Goal: Task Accomplishment & Management: Use online tool/utility

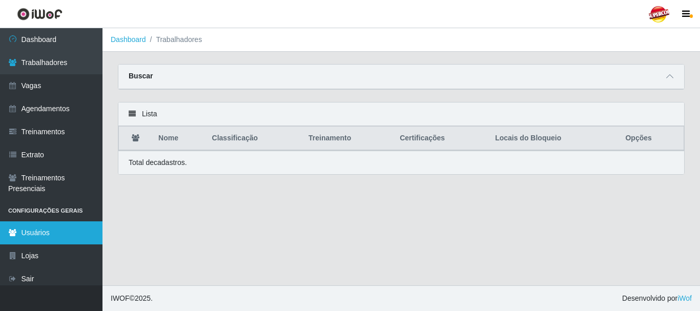
click at [40, 236] on link "Usuários" at bounding box center [51, 232] width 103 height 23
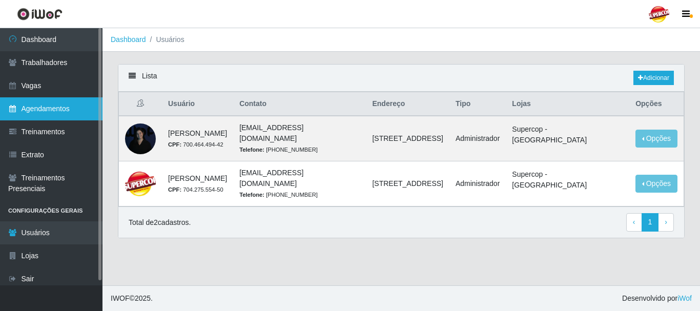
click at [65, 111] on link "Agendamentos" at bounding box center [51, 108] width 103 height 23
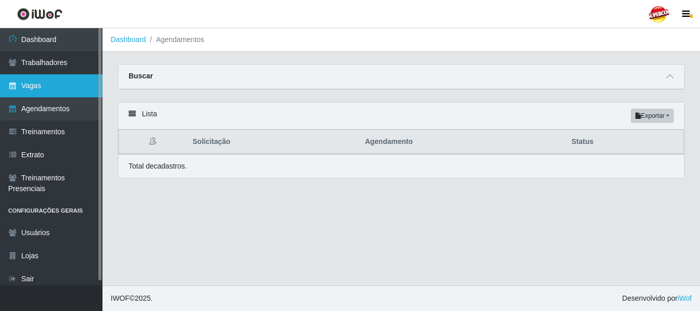
click at [63, 82] on link "Vagas" at bounding box center [51, 85] width 103 height 23
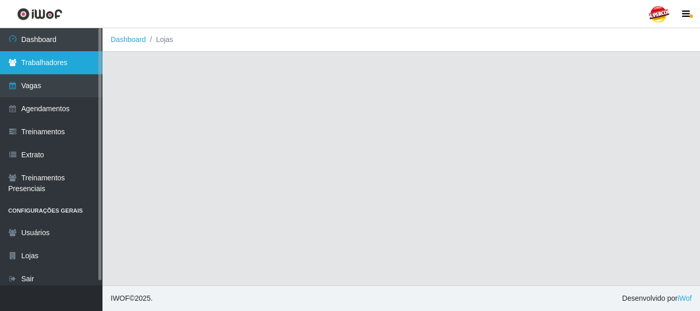
click at [60, 72] on link "Trabalhadores" at bounding box center [51, 62] width 103 height 23
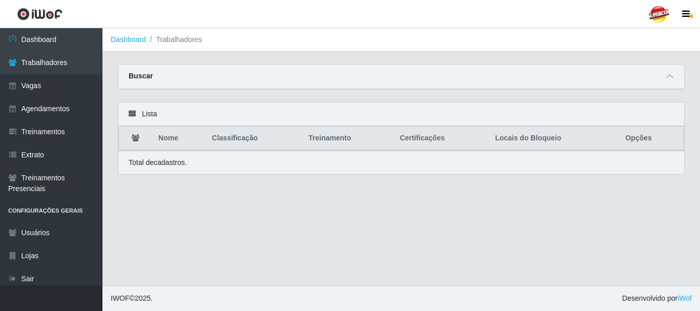
click at [147, 111] on div "Lista" at bounding box center [401, 115] width 566 height 24
click at [132, 111] on div "Lista" at bounding box center [401, 115] width 566 height 24
click at [672, 80] on icon at bounding box center [669, 76] width 7 height 7
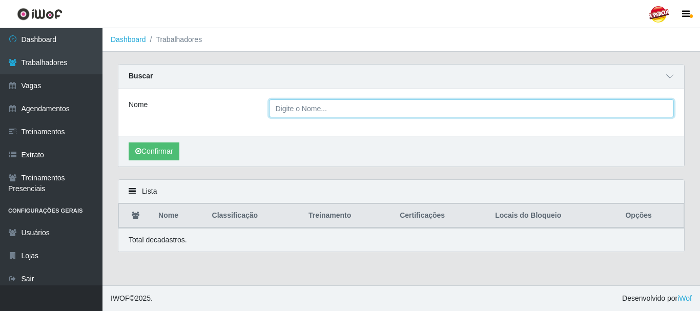
click at [316, 114] on input "Nome" at bounding box center [472, 108] width 406 height 18
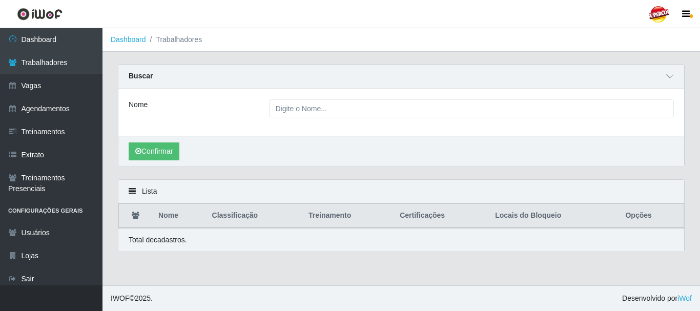
click at [154, 162] on div "Confirmar" at bounding box center [401, 151] width 566 height 31
click at [154, 156] on button "Confirmar" at bounding box center [154, 152] width 51 height 18
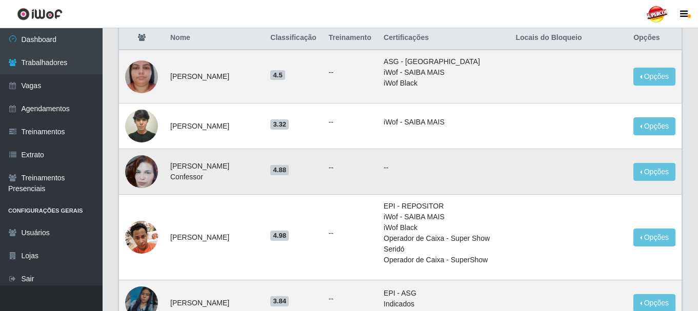
scroll to position [154, 0]
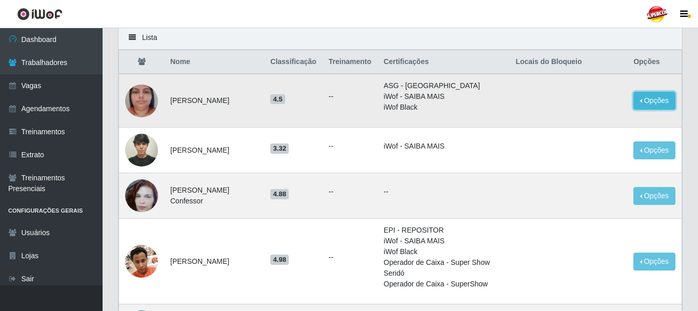
click at [649, 98] on button "Opções" at bounding box center [654, 101] width 42 height 18
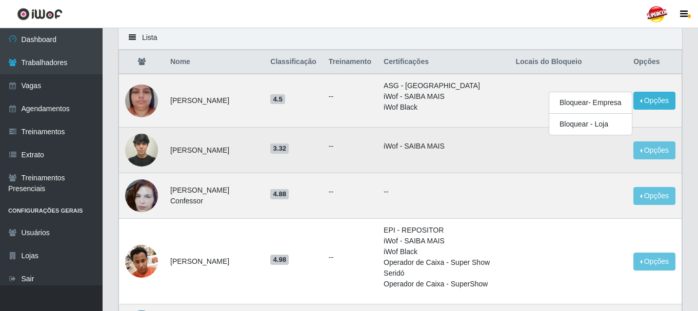
click at [143, 149] on img at bounding box center [141, 150] width 33 height 44
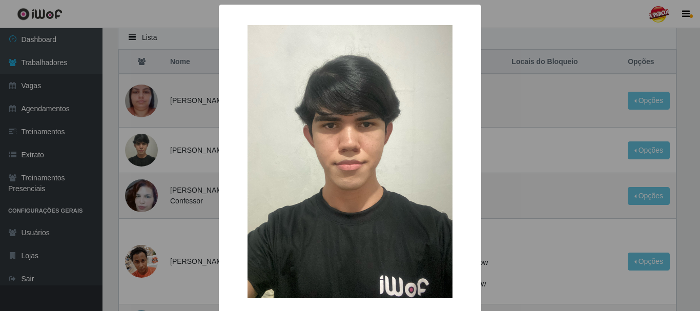
click at [185, 152] on div "× OK Cancel" at bounding box center [350, 155] width 700 height 311
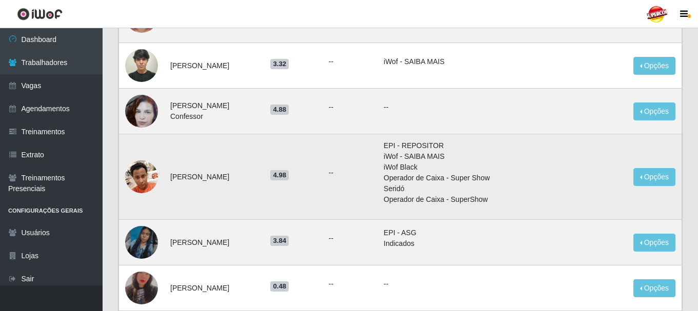
scroll to position [256, 0]
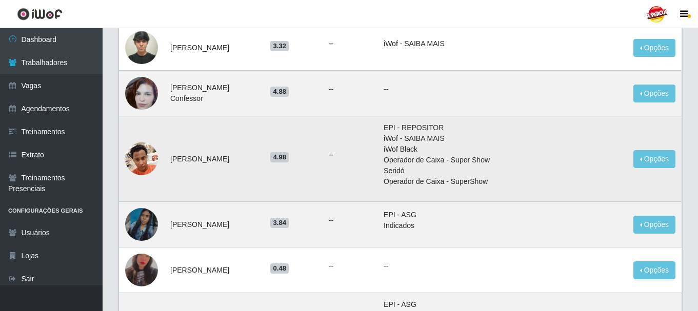
click at [145, 161] on img at bounding box center [141, 159] width 33 height 44
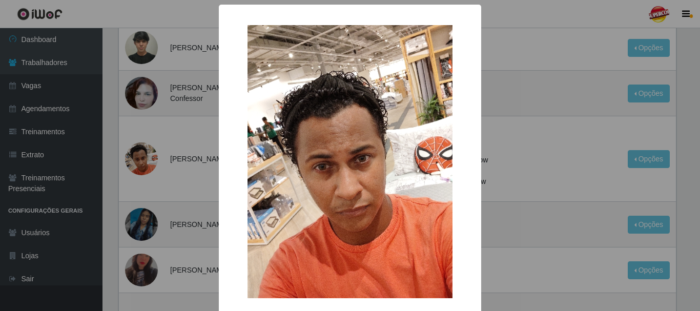
click at [166, 166] on div "× OK Cancel" at bounding box center [350, 155] width 700 height 311
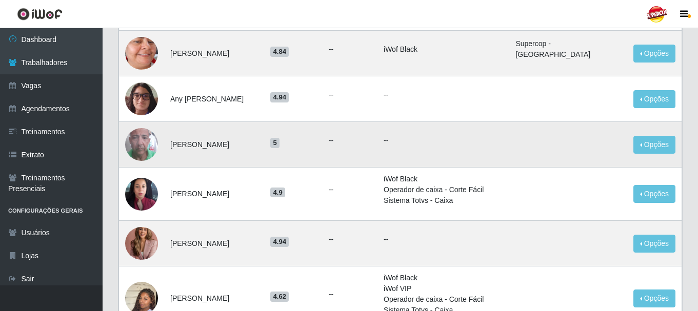
scroll to position [666, 0]
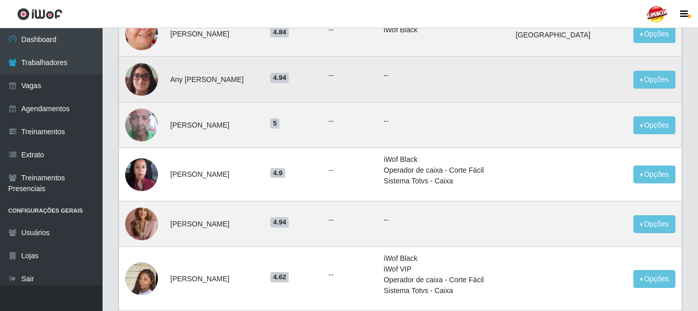
click at [153, 89] on img at bounding box center [141, 79] width 33 height 44
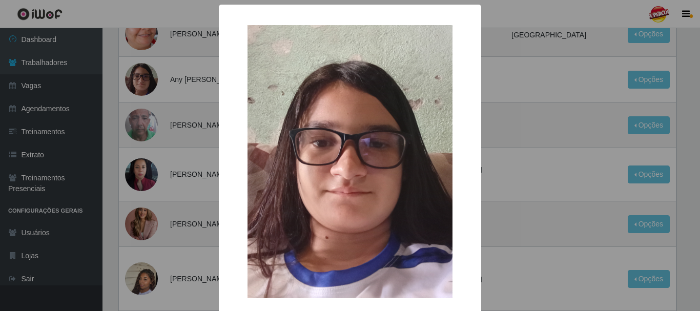
click at [157, 165] on div "× OK Cancel" at bounding box center [350, 155] width 700 height 311
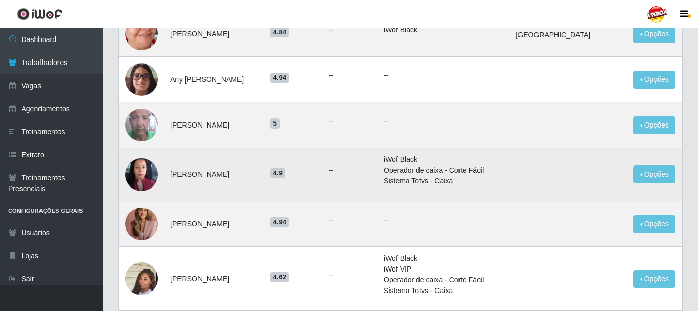
scroll to position [718, 0]
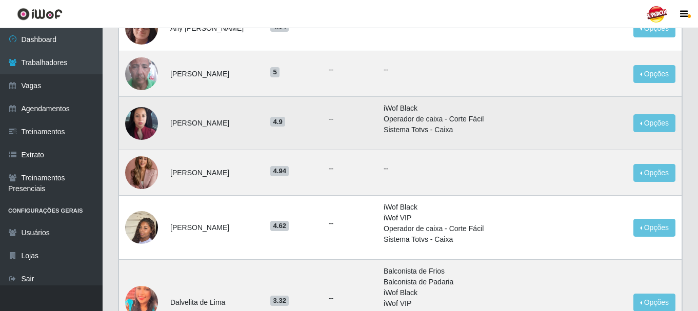
click at [157, 139] on td at bounding box center [142, 123] width 46 height 53
click at [156, 133] on td at bounding box center [142, 123] width 46 height 53
click at [152, 128] on img at bounding box center [141, 123] width 33 height 73
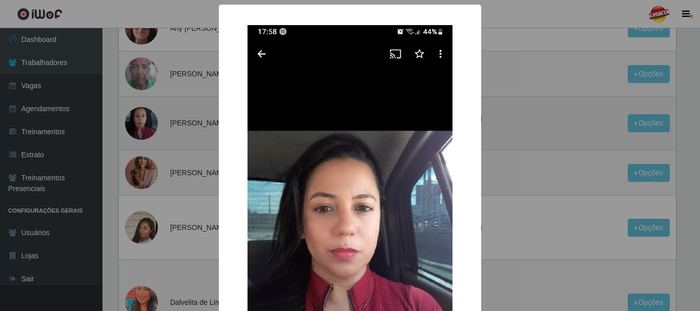
click at [152, 128] on div "× OK Cancel" at bounding box center [350, 155] width 700 height 311
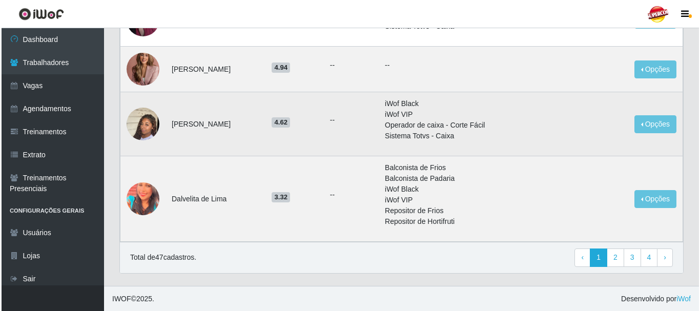
scroll to position [822, 0]
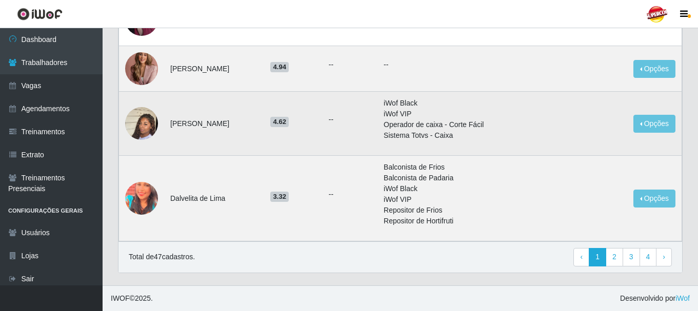
click at [152, 130] on img at bounding box center [141, 123] width 33 height 58
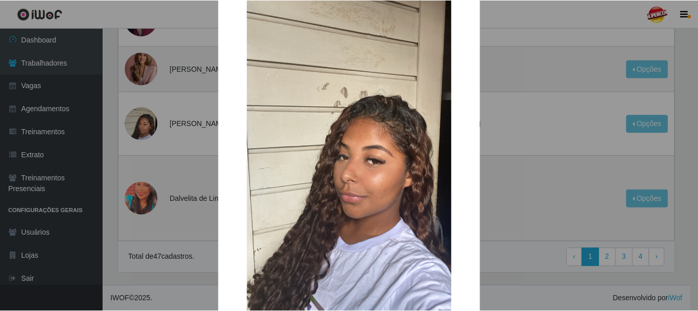
scroll to position [143, 0]
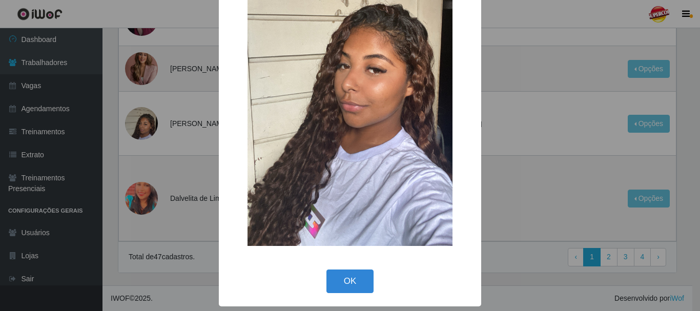
click at [155, 181] on div "× OK Cancel" at bounding box center [350, 155] width 700 height 311
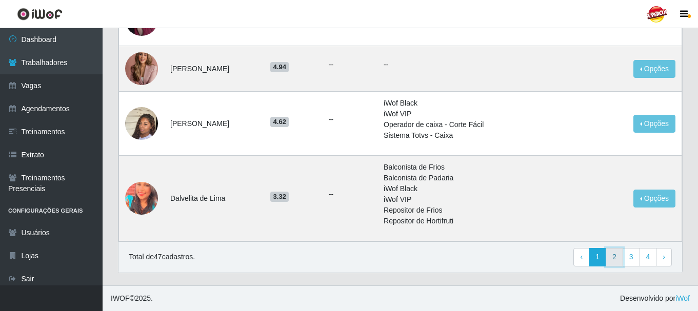
click at [615, 262] on link "2" at bounding box center [613, 257] width 17 height 18
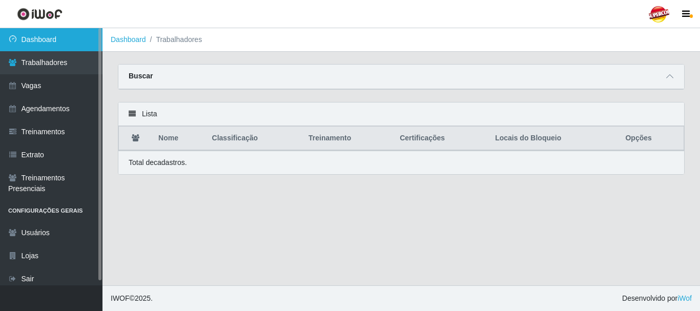
click at [57, 47] on link "Dashboard" at bounding box center [51, 39] width 103 height 23
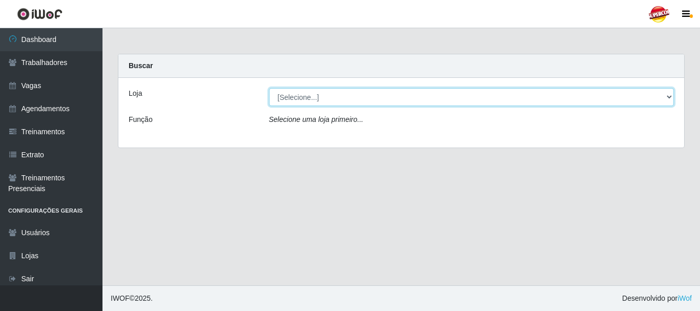
click at [297, 105] on select "[Selecione...] Supercop - São Francisco" at bounding box center [472, 97] width 406 height 18
select select "522"
click at [269, 88] on select "[Selecione...] Supercop - São Francisco" at bounding box center [472, 97] width 406 height 18
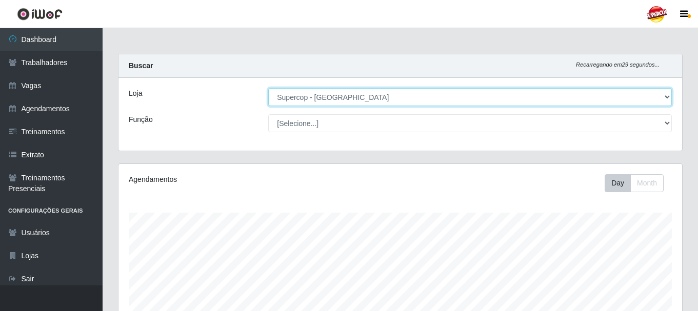
scroll to position [213, 563]
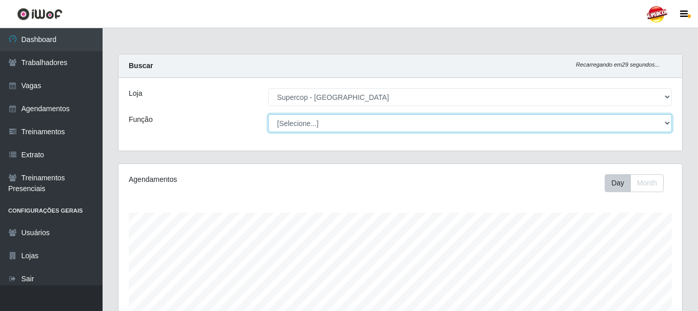
click at [374, 124] on select "[Selecione...] Balconista de Padaria Balconista de Padaria + Balconista de Pada…" at bounding box center [469, 123] width 403 height 18
click at [268, 114] on select "[Selecione...] Balconista de Padaria Balconista de Padaria + Balconista de Pada…" at bounding box center [469, 123] width 403 height 18
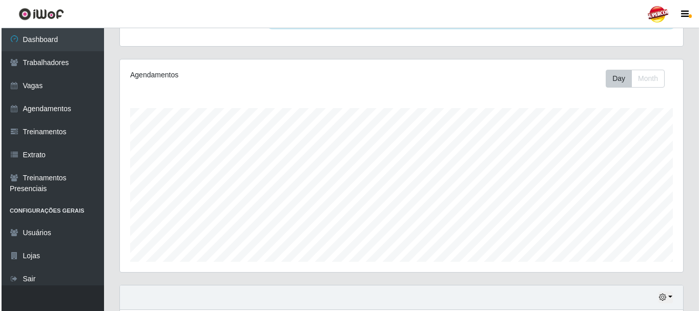
scroll to position [278, 0]
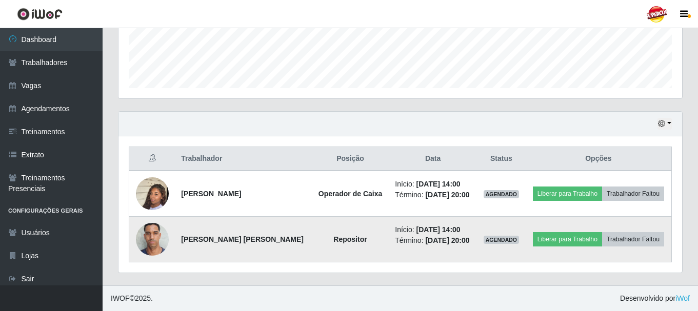
click at [152, 236] on img at bounding box center [152, 239] width 33 height 44
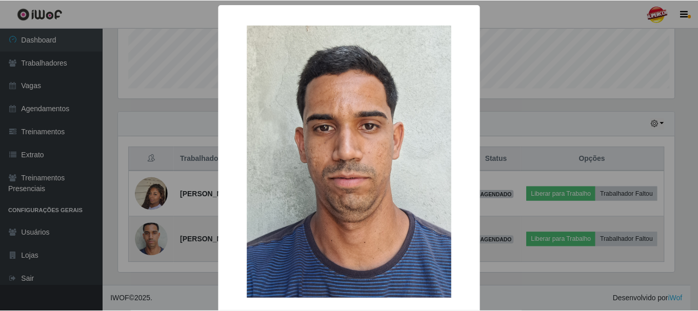
scroll to position [213, 558]
click at [152, 236] on div "× OK Cancel" at bounding box center [350, 155] width 700 height 311
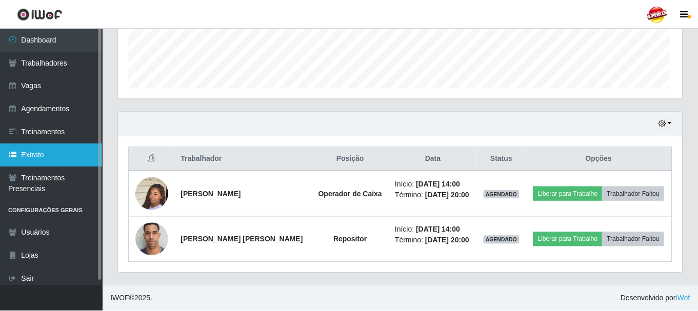
scroll to position [213, 563]
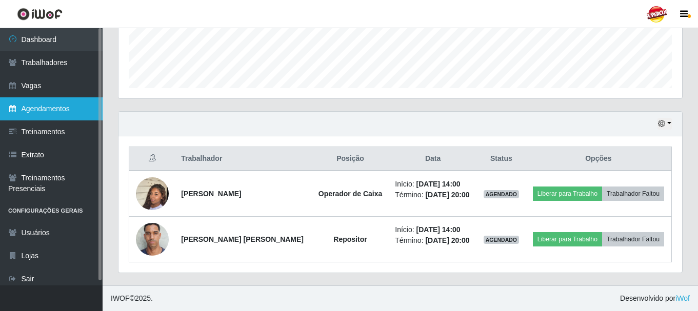
click at [63, 116] on link "Agendamentos" at bounding box center [51, 108] width 103 height 23
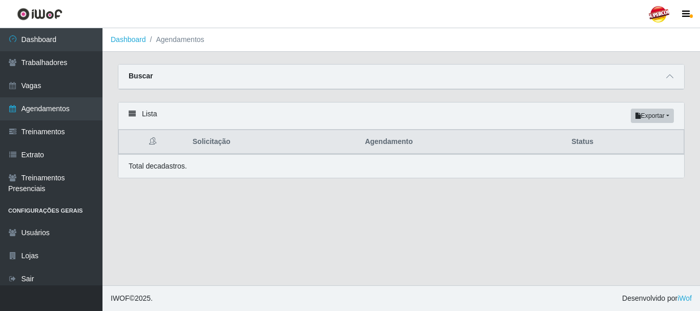
click at [125, 79] on div "Buscar" at bounding box center [401, 77] width 566 height 25
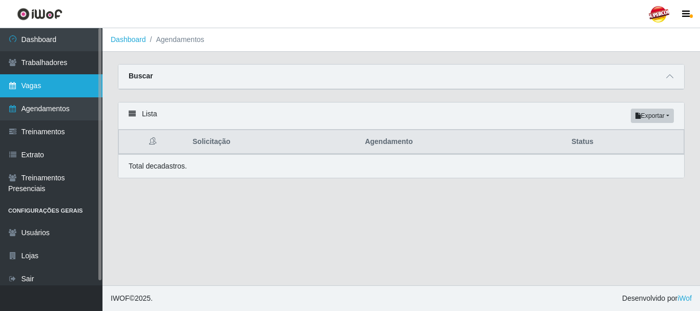
click at [49, 78] on link "Vagas" at bounding box center [51, 85] width 103 height 23
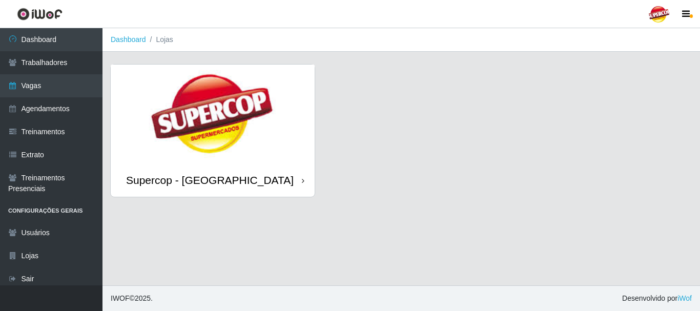
click at [246, 138] on img at bounding box center [213, 114] width 204 height 99
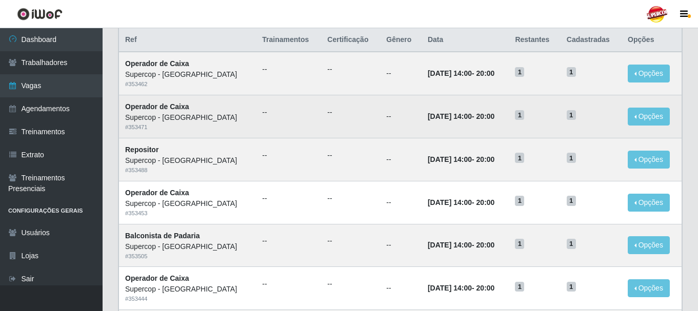
scroll to position [103, 0]
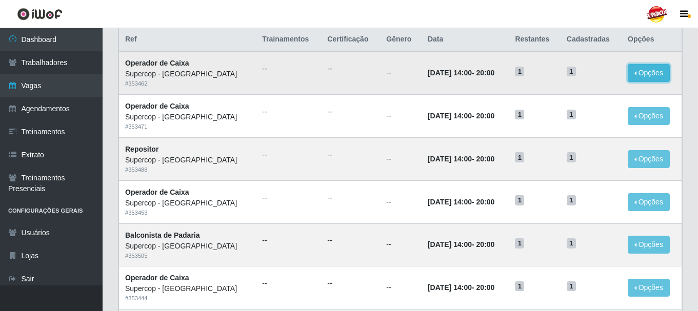
click at [646, 70] on button "Opções" at bounding box center [649, 73] width 42 height 18
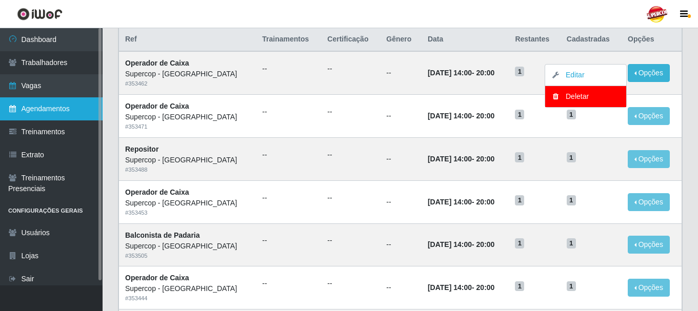
click at [52, 117] on link "Agendamentos" at bounding box center [51, 108] width 103 height 23
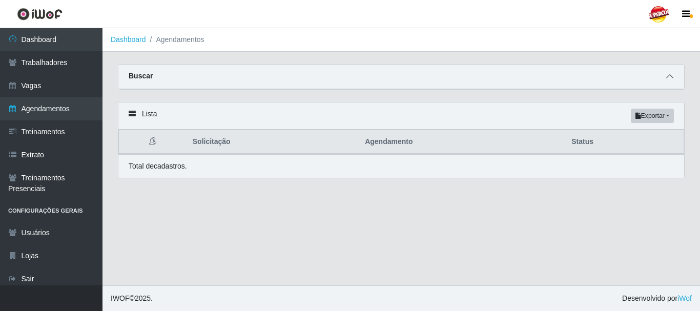
click at [669, 83] on span at bounding box center [670, 77] width 12 height 12
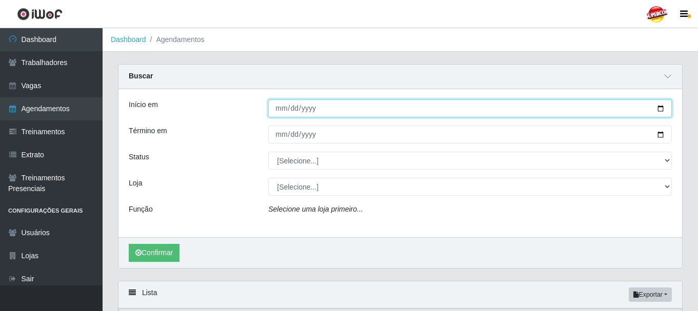
click at [369, 112] on input "Início em" at bounding box center [469, 108] width 403 height 18
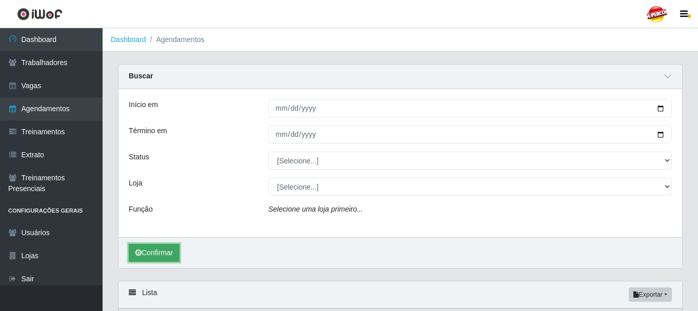
click at [152, 251] on button "Confirmar" at bounding box center [154, 253] width 51 height 18
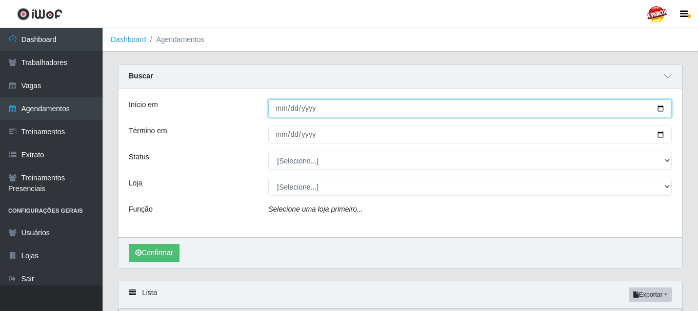
click at [333, 110] on input "Início em" at bounding box center [469, 108] width 403 height 18
click at [652, 110] on input "Início em" at bounding box center [469, 108] width 403 height 18
click at [658, 108] on input "Início em" at bounding box center [469, 108] width 403 height 18
click at [658, 108] on input "2025-10-01" at bounding box center [469, 108] width 403 height 18
click at [660, 107] on input "2025-10-31" at bounding box center [469, 108] width 403 height 18
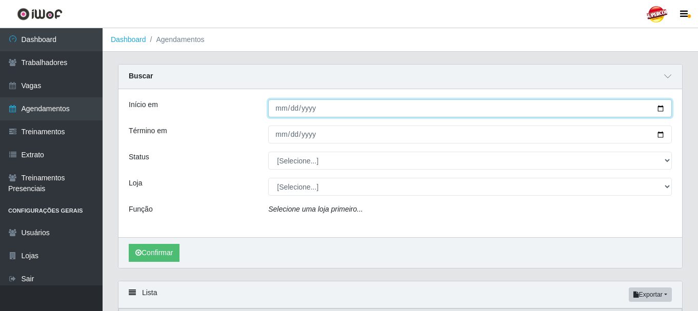
type input "2025-10-01"
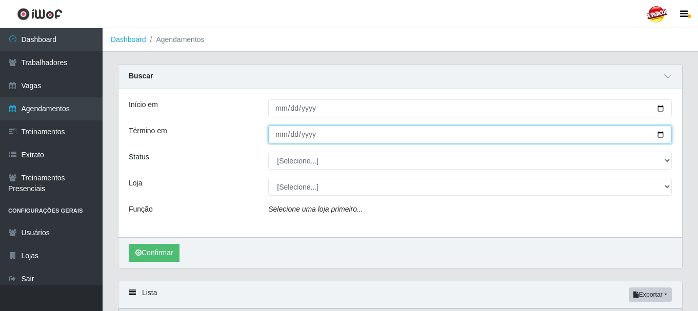
click at [658, 133] on input "Término em" at bounding box center [469, 135] width 403 height 18
type input "2025-10-31"
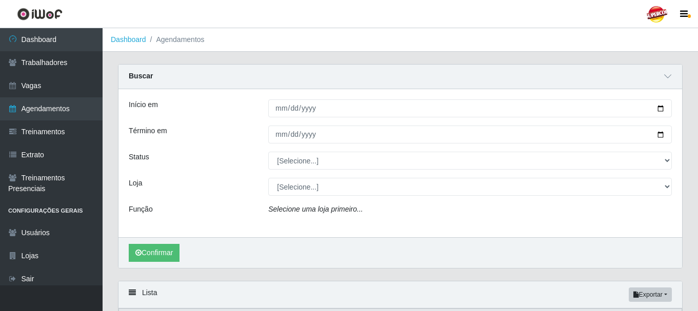
click at [200, 254] on div "Confirmar" at bounding box center [399, 252] width 563 height 31
click at [176, 248] on button "Confirmar" at bounding box center [154, 253] width 51 height 18
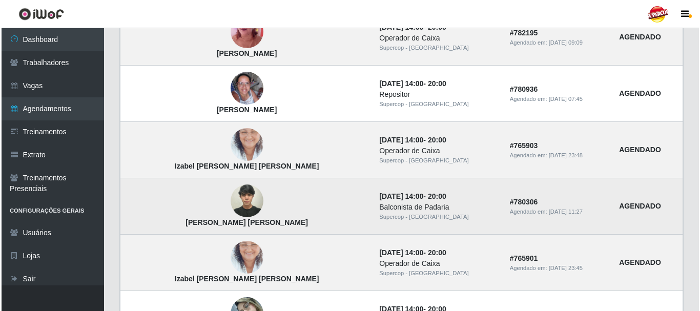
scroll to position [461, 0]
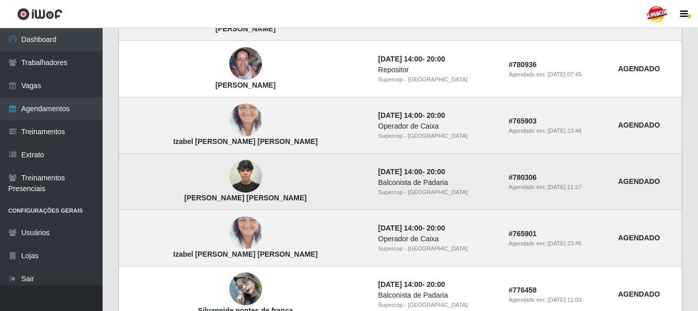
click at [229, 180] on img at bounding box center [245, 177] width 33 height 44
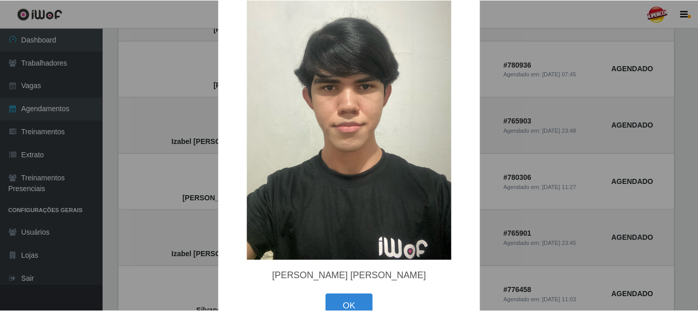
scroll to position [64, 0]
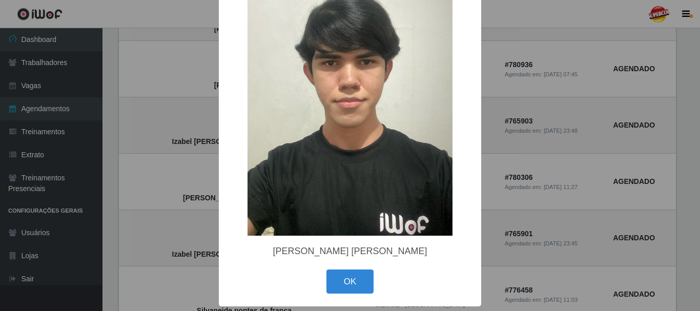
click at [336, 287] on button "OK" at bounding box center [351, 282] width 48 height 24
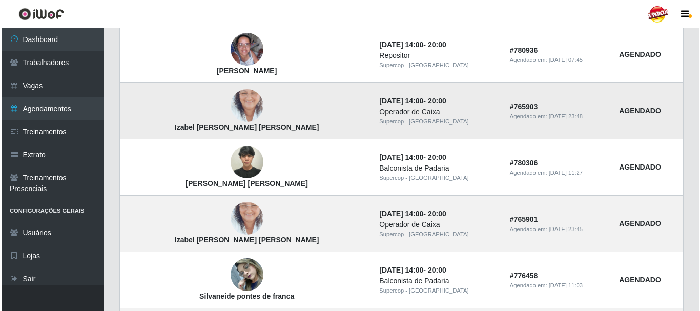
scroll to position [461, 0]
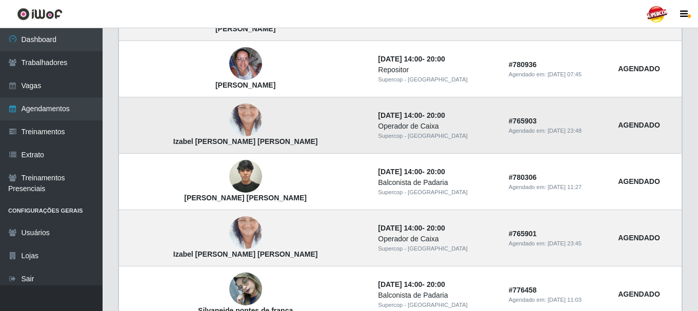
click at [223, 145] on strong "Izabel Cristina da Silva Santos" at bounding box center [245, 141] width 145 height 8
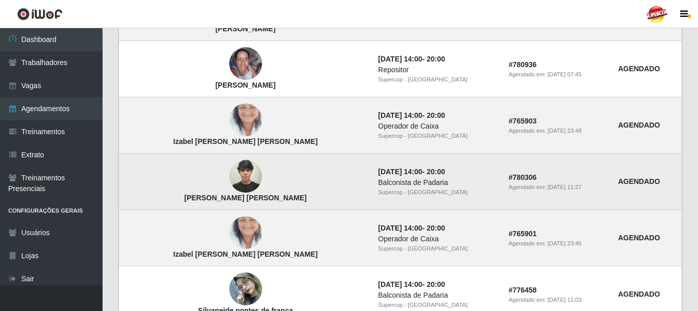
click at [229, 172] on img at bounding box center [245, 177] width 33 height 44
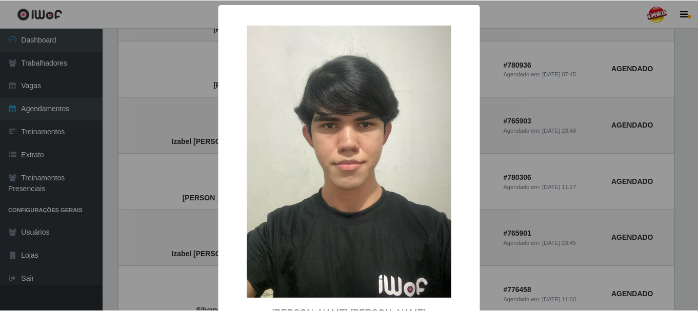
scroll to position [64, 0]
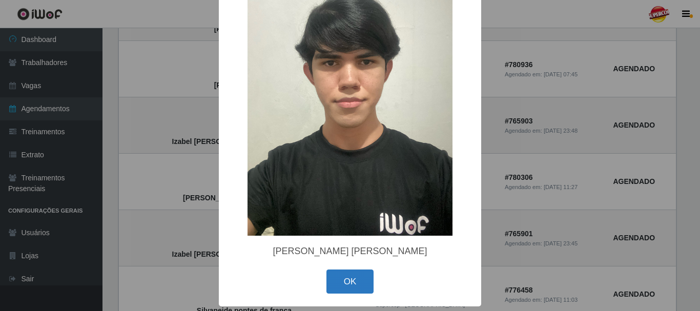
click at [337, 273] on button "OK" at bounding box center [351, 282] width 48 height 24
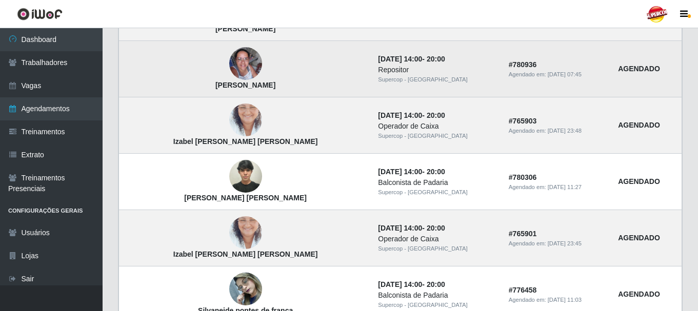
click at [224, 79] on td "Jeane Alves de Medeiros" at bounding box center [245, 69] width 253 height 56
click at [229, 74] on img at bounding box center [245, 63] width 33 height 33
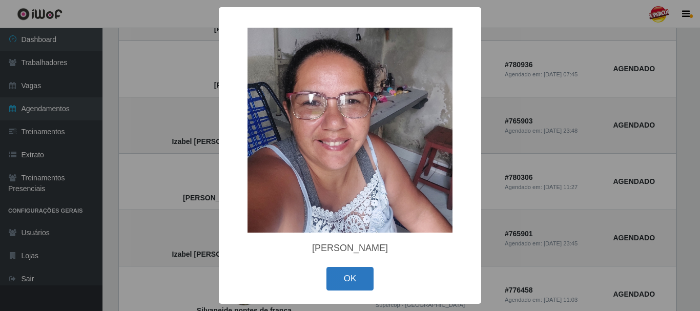
click at [342, 280] on button "OK" at bounding box center [351, 279] width 48 height 24
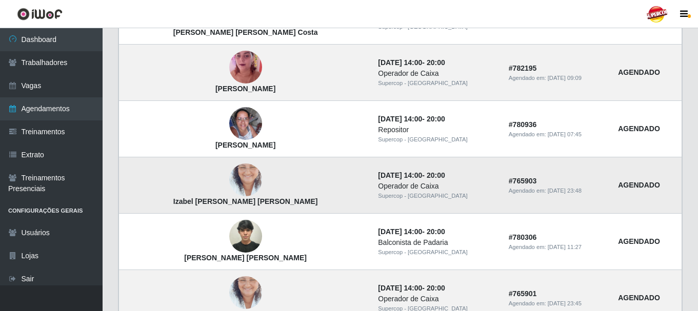
scroll to position [410, 0]
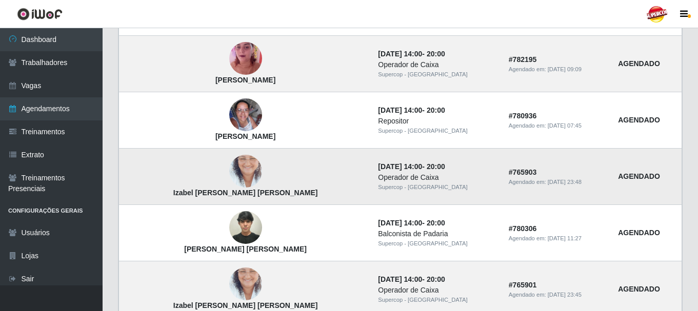
click at [229, 173] on img at bounding box center [245, 172] width 33 height 58
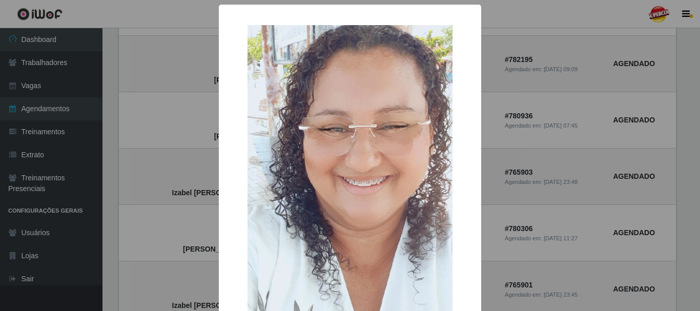
click at [190, 131] on div "× Izabel Cristina da Silva Santos OK Cancel" at bounding box center [350, 155] width 700 height 311
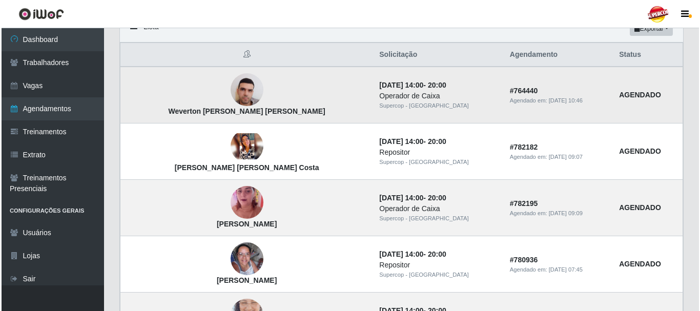
scroll to position [256, 0]
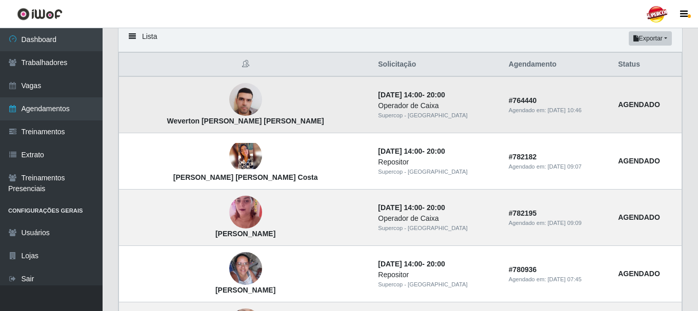
click at [229, 96] on img at bounding box center [245, 100] width 33 height 44
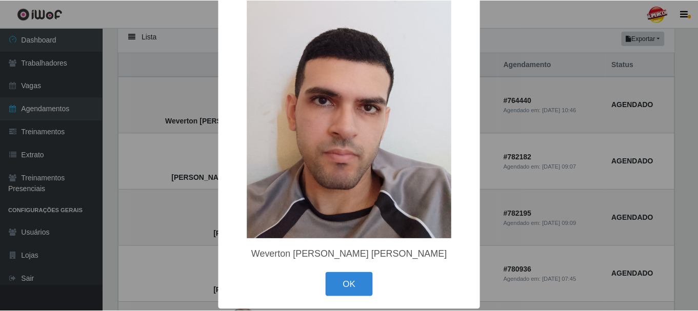
scroll to position [64, 0]
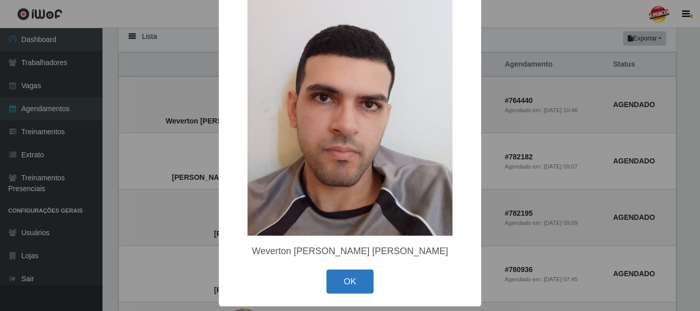
click at [330, 274] on button "OK" at bounding box center [351, 282] width 48 height 24
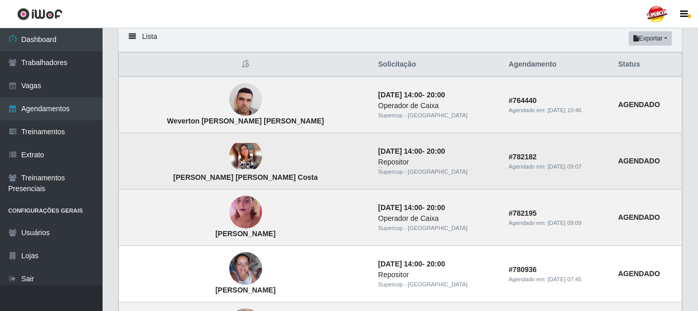
click at [233, 165] on td "Victoria Ingridy da Silva Costa" at bounding box center [245, 161] width 253 height 56
click at [229, 159] on img at bounding box center [245, 156] width 33 height 26
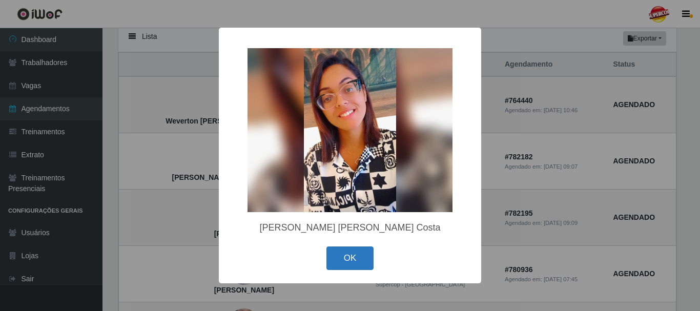
click at [365, 253] on button "OK" at bounding box center [351, 259] width 48 height 24
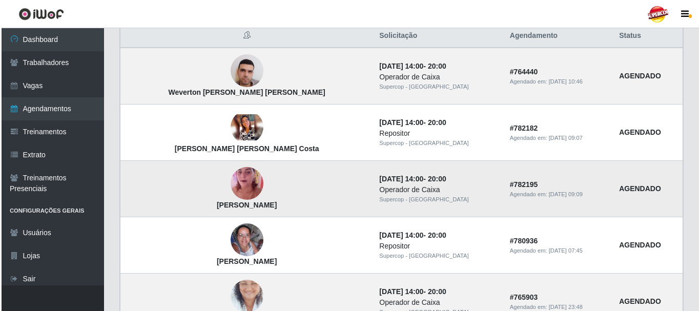
scroll to position [308, 0]
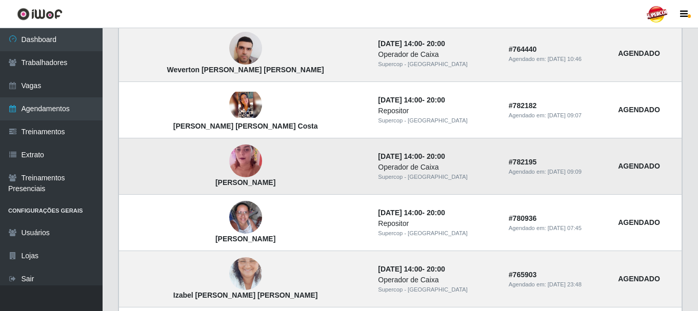
click at [229, 160] on img at bounding box center [245, 161] width 33 height 58
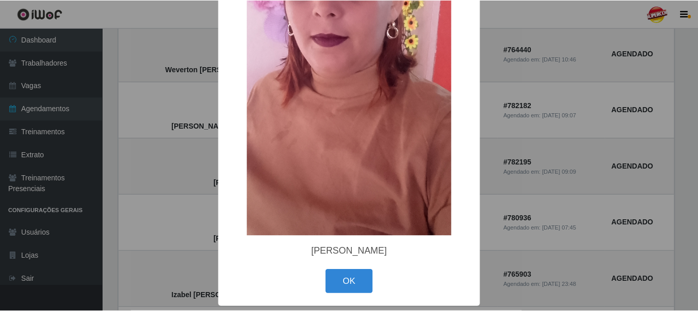
scroll to position [155, 0]
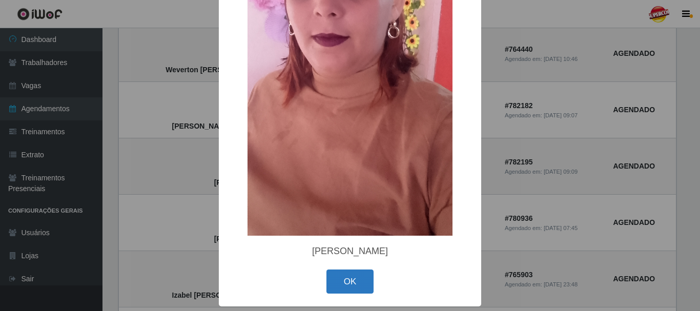
click at [338, 282] on button "OK" at bounding box center [351, 282] width 48 height 24
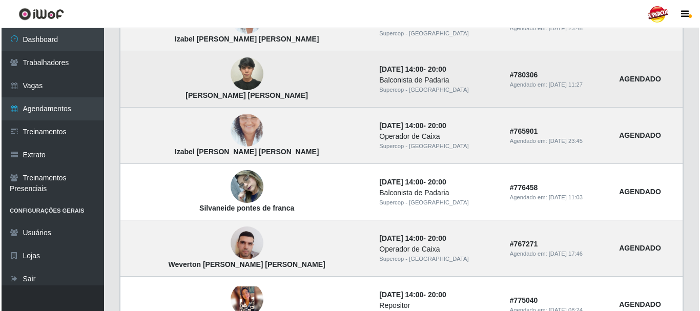
scroll to position [615, 0]
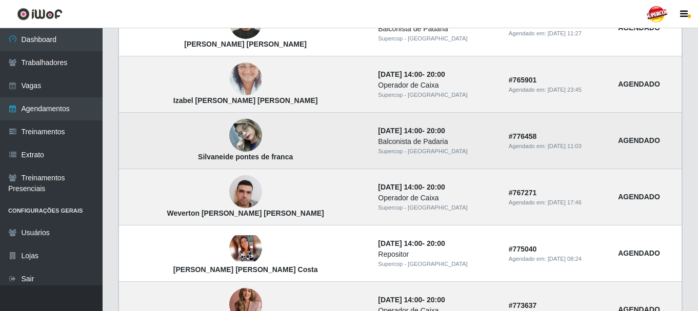
click at [229, 148] on img at bounding box center [245, 136] width 33 height 44
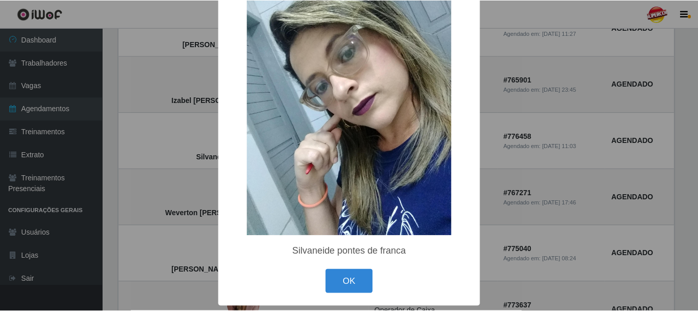
scroll to position [64, 0]
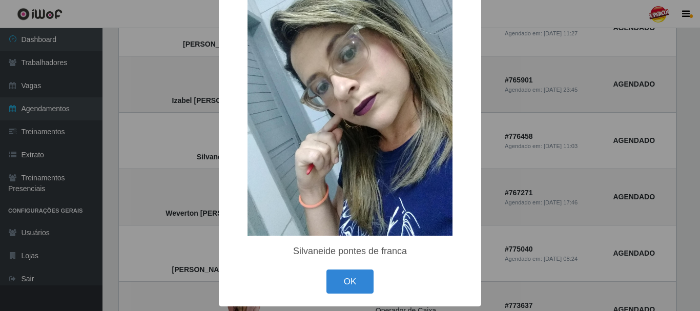
click at [339, 264] on div "× Silvaneide pontes de franca OK Cancel" at bounding box center [350, 124] width 262 height 365
click at [333, 274] on button "OK" at bounding box center [351, 282] width 48 height 24
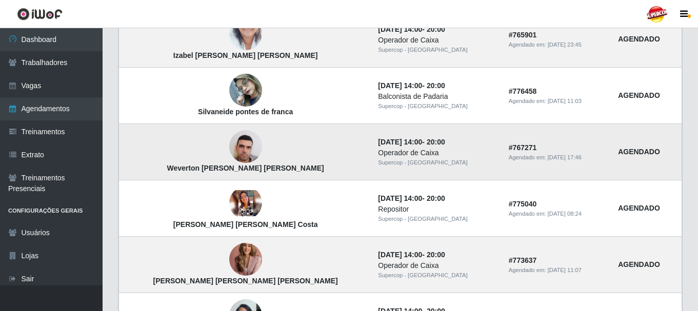
scroll to position [666, 0]
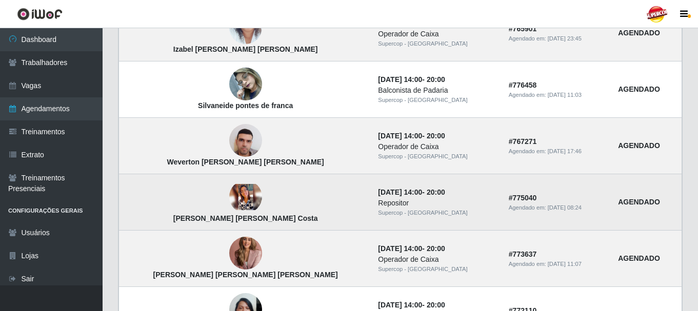
click at [229, 189] on img at bounding box center [245, 197] width 33 height 26
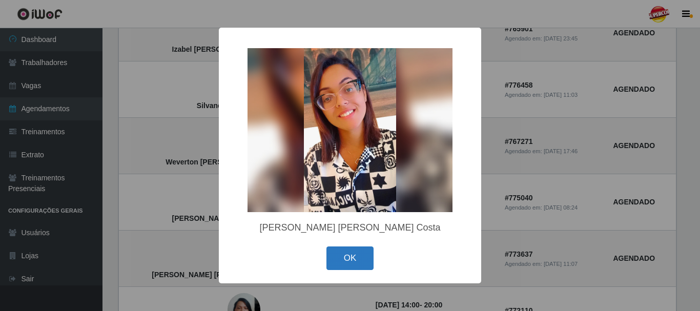
click at [347, 260] on button "OK" at bounding box center [351, 259] width 48 height 24
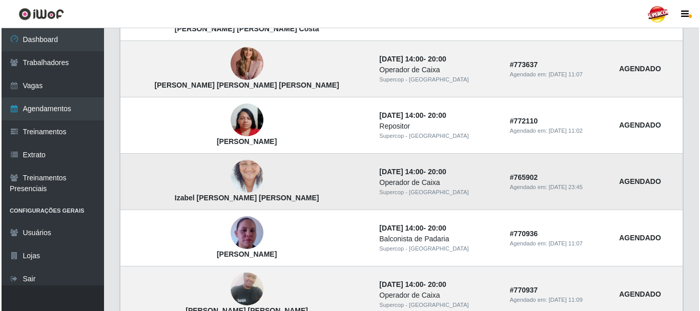
scroll to position [923, 0]
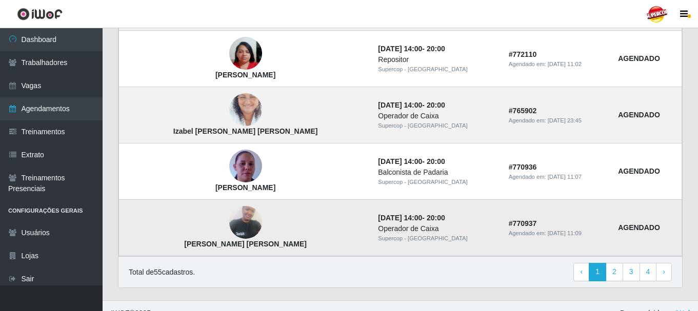
click at [229, 224] on img at bounding box center [245, 223] width 33 height 44
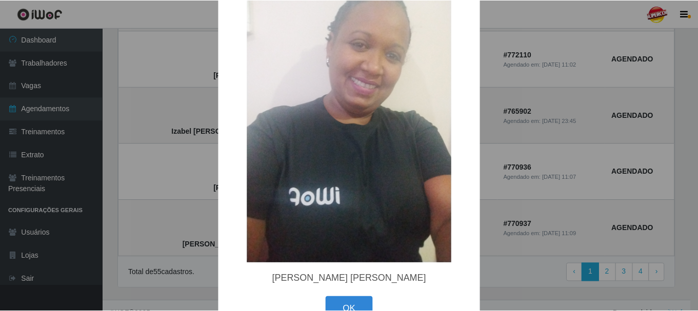
scroll to position [64, 0]
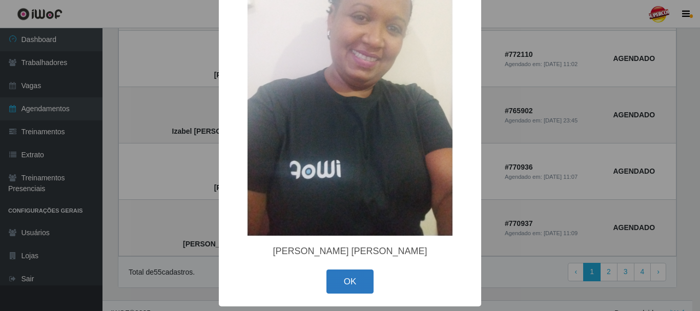
click at [344, 276] on button "OK" at bounding box center [351, 282] width 48 height 24
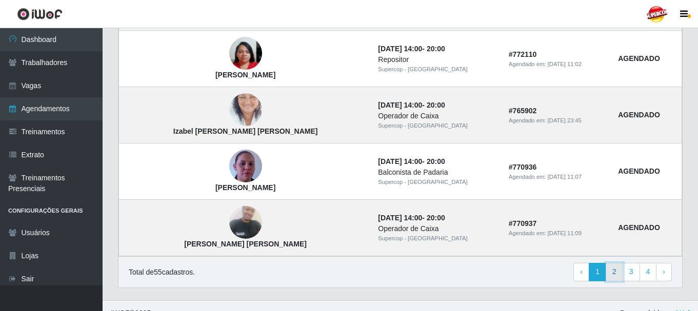
click at [608, 274] on link "2" at bounding box center [613, 272] width 17 height 18
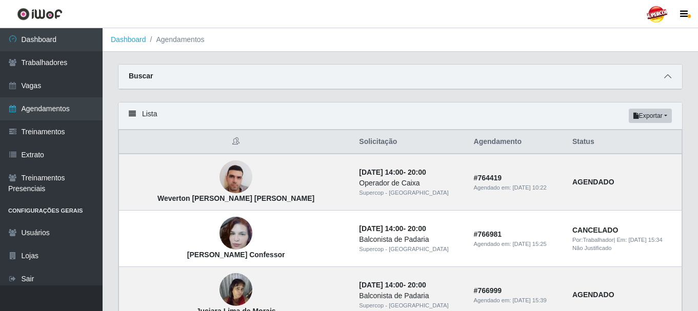
click at [665, 76] on icon at bounding box center [667, 76] width 7 height 7
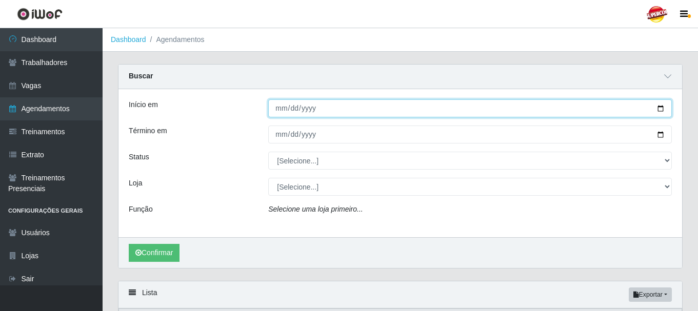
click at [334, 107] on input "[DATE]" at bounding box center [469, 108] width 403 height 18
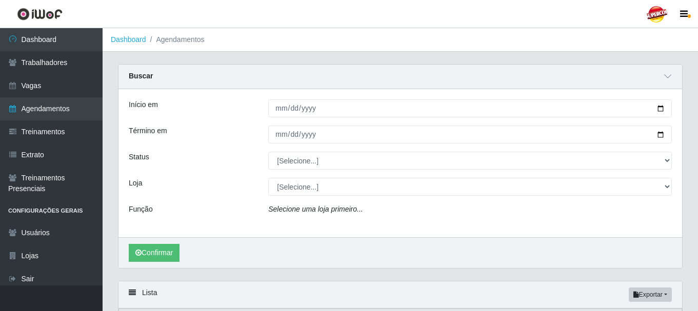
click at [673, 135] on div "[DATE]" at bounding box center [469, 135] width 419 height 18
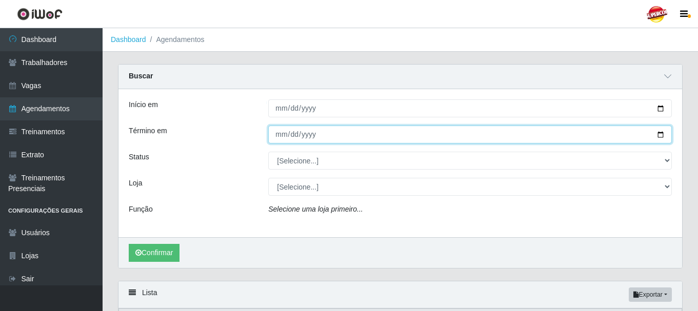
click at [656, 138] on input "2025-10-31" at bounding box center [469, 135] width 403 height 18
click at [657, 133] on input "[DATE]" at bounding box center [469, 135] width 403 height 18
type input "[DATE]"
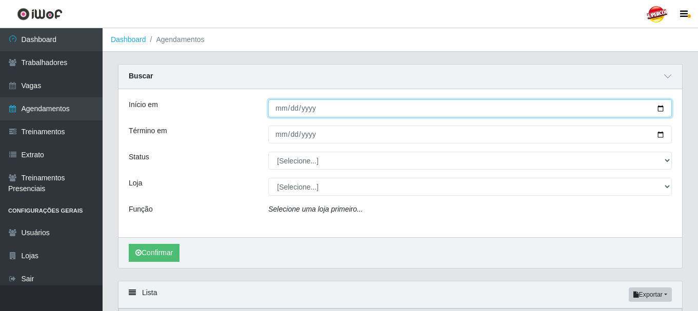
click at [657, 112] on input "2025-10-01" at bounding box center [469, 108] width 403 height 18
type input "[DATE]"
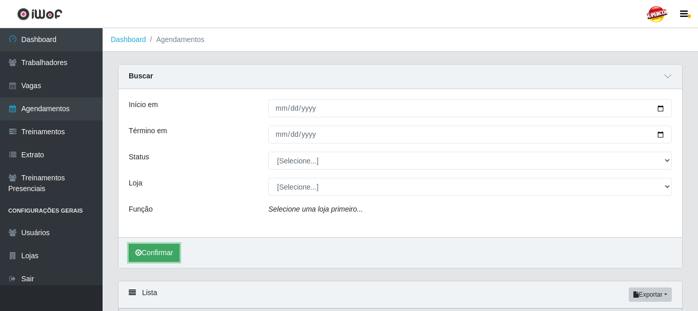
click at [171, 258] on button "Confirmar" at bounding box center [154, 253] width 51 height 18
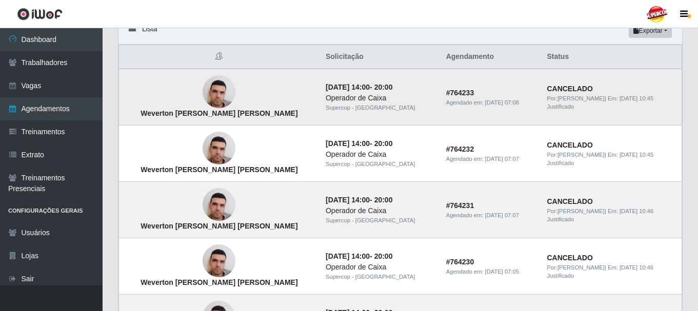
scroll to position [205, 0]
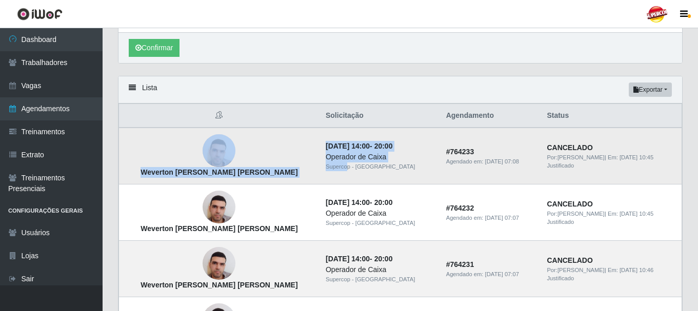
drag, startPoint x: 288, startPoint y: 167, endPoint x: 312, endPoint y: 167, distance: 23.6
click at [312, 167] on tr "Weverton Charlles de Queiroz Freire 30/12/2025, 14:00 - 20:00 Operador de Caixa…" at bounding box center [400, 156] width 563 height 57
click at [326, 165] on div "Supercop - [GEOGRAPHIC_DATA]" at bounding box center [380, 167] width 108 height 9
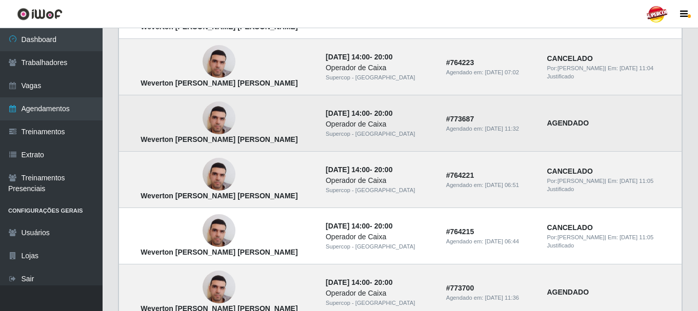
scroll to position [923, 0]
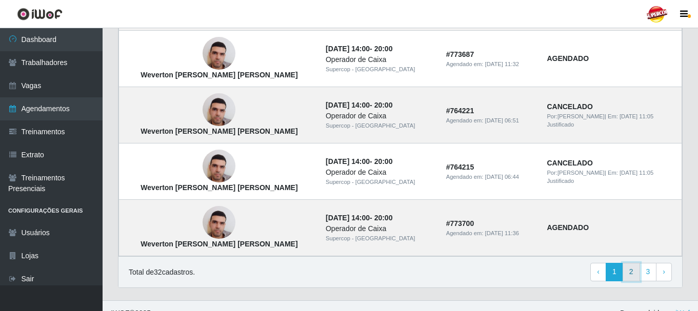
click at [629, 275] on link "2" at bounding box center [630, 272] width 17 height 18
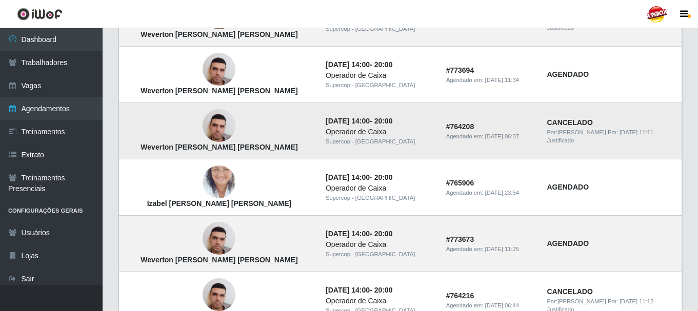
scroll to position [759, 0]
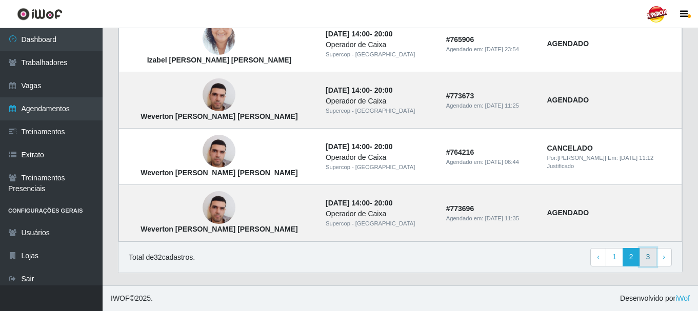
click at [644, 255] on link "3" at bounding box center [647, 257] width 17 height 18
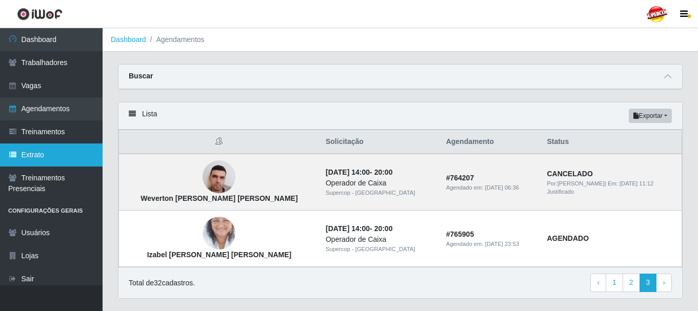
click at [41, 156] on link "Extrato" at bounding box center [51, 155] width 103 height 23
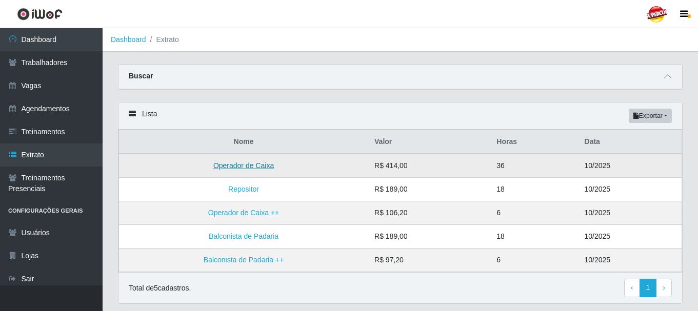
click at [231, 166] on link "Operador de Caixa" at bounding box center [243, 165] width 60 height 8
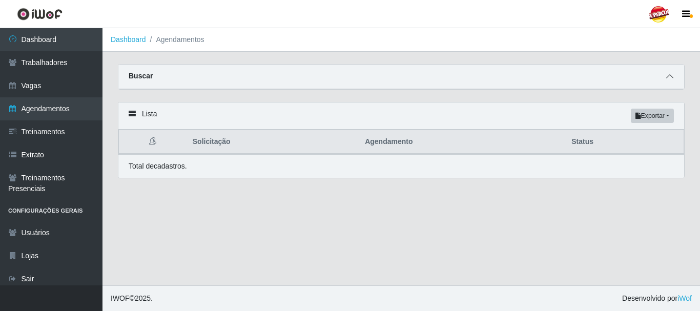
click at [668, 77] on icon at bounding box center [669, 76] width 7 height 7
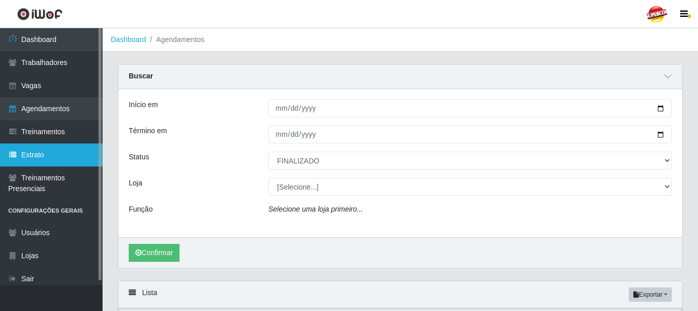
click at [22, 154] on link "Extrato" at bounding box center [51, 155] width 103 height 23
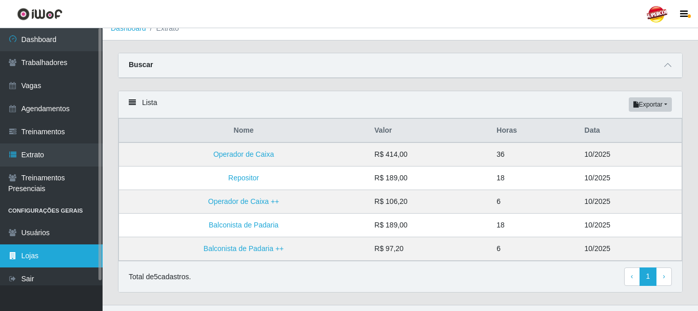
scroll to position [31, 0]
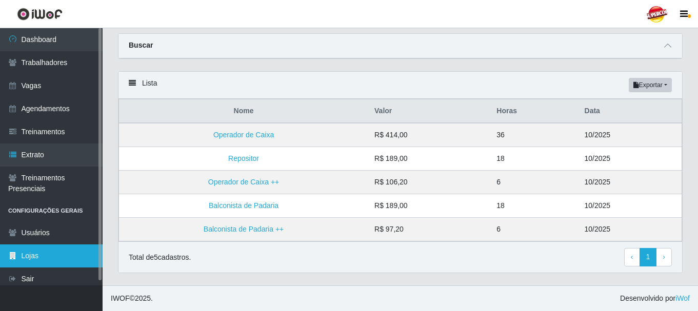
click at [35, 250] on link "Lojas" at bounding box center [51, 256] width 103 height 23
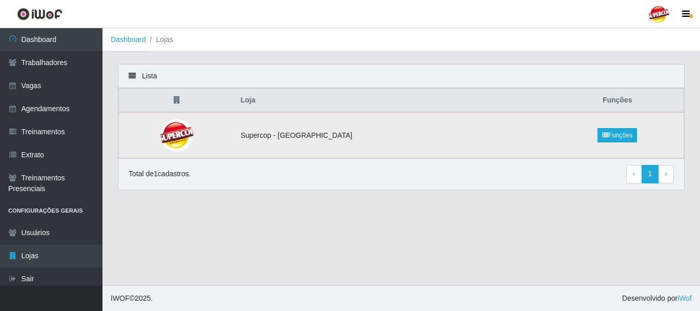
click at [603, 149] on td "Funções" at bounding box center [617, 135] width 133 height 46
click at [602, 138] on link "Funções" at bounding box center [617, 135] width 39 height 14
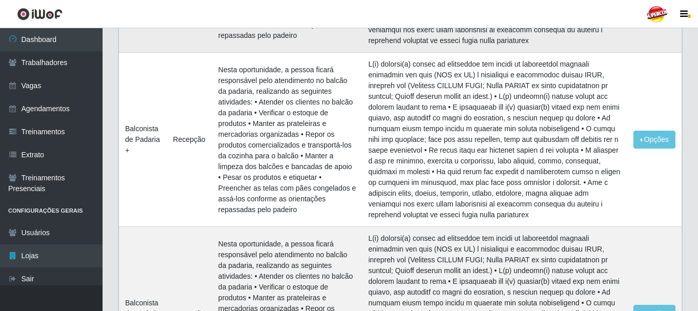
scroll to position [1063, 0]
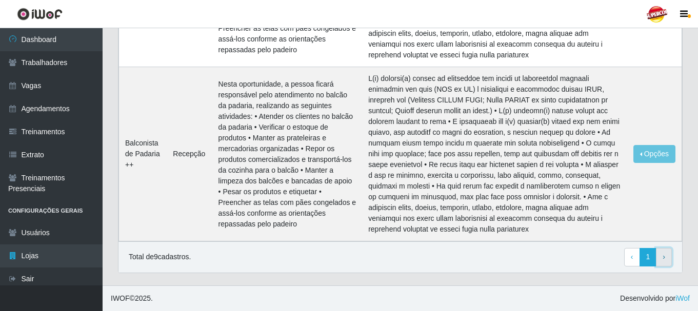
click at [659, 253] on link "› Next" at bounding box center [664, 257] width 16 height 18
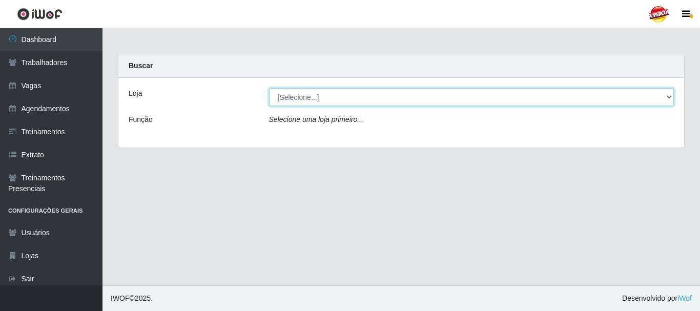
click at [308, 92] on select "[Selecione...] Supercop - [GEOGRAPHIC_DATA]" at bounding box center [472, 97] width 406 height 18
click at [269, 88] on select "[Selecione...] Supercop - [GEOGRAPHIC_DATA]" at bounding box center [472, 97] width 406 height 18
click at [301, 105] on select "[Selecione...] Supercop - [GEOGRAPHIC_DATA]" at bounding box center [472, 97] width 406 height 18
select select "522"
click at [269, 88] on select "[Selecione...] Supercop - [GEOGRAPHIC_DATA]" at bounding box center [472, 97] width 406 height 18
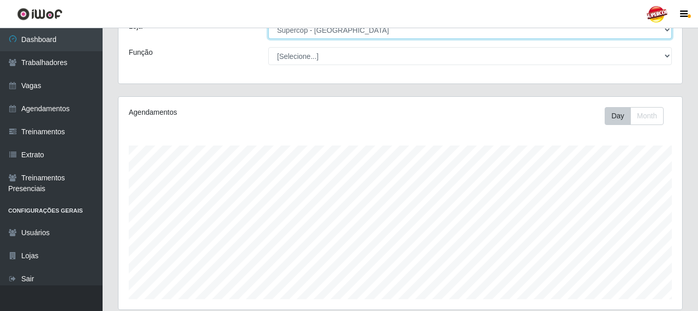
scroll to position [278, 0]
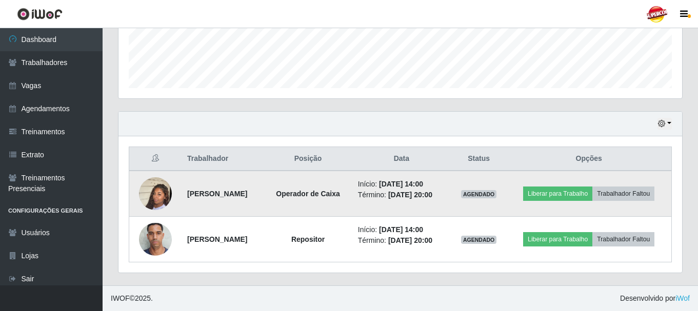
click at [172, 196] on td at bounding box center [155, 194] width 52 height 46
click at [156, 188] on img at bounding box center [155, 194] width 33 height 58
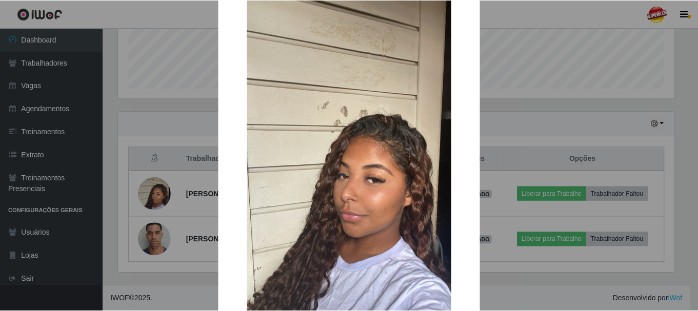
scroll to position [103, 0]
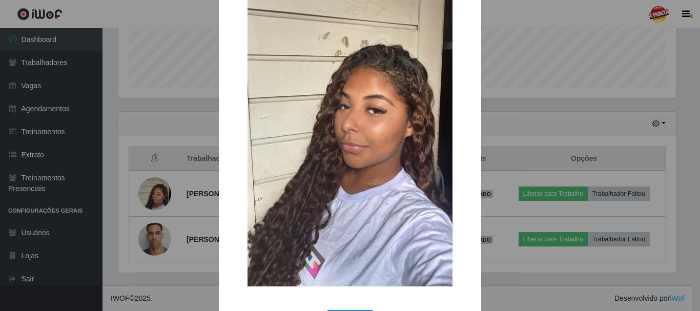
click at [502, 125] on div "× OK Cancel" at bounding box center [350, 155] width 700 height 311
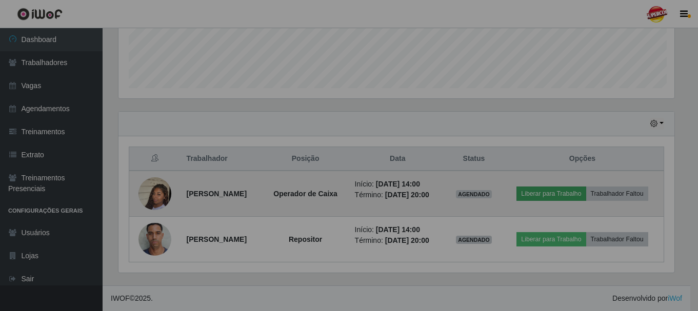
scroll to position [213, 563]
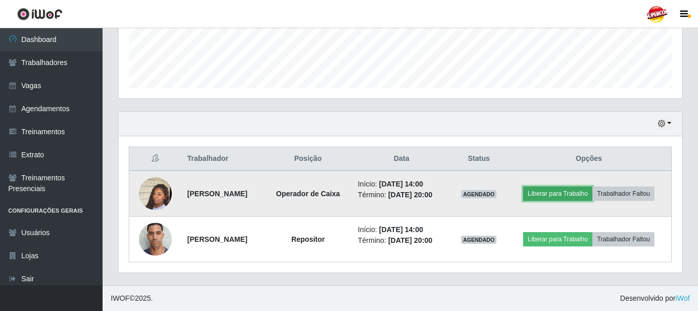
click at [585, 192] on button "Liberar para Trabalho" at bounding box center [557, 194] width 69 height 14
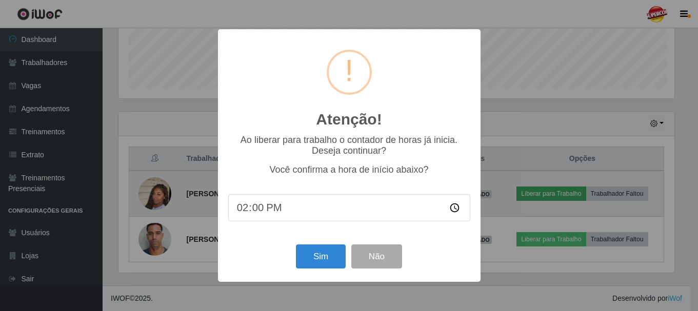
scroll to position [213, 558]
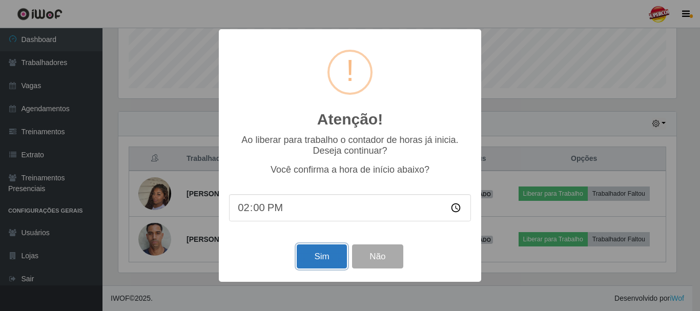
click at [327, 266] on button "Sim" at bounding box center [322, 257] width 50 height 24
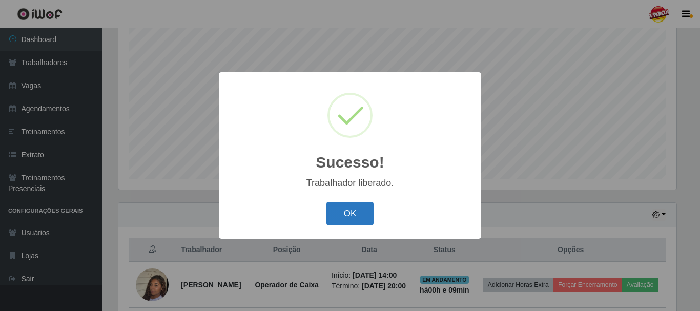
click at [355, 221] on button "OK" at bounding box center [351, 214] width 48 height 24
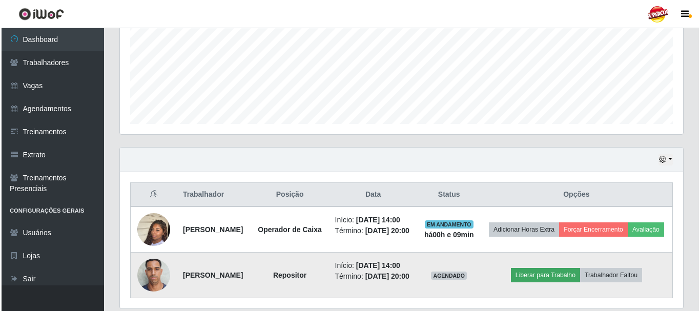
scroll to position [294, 0]
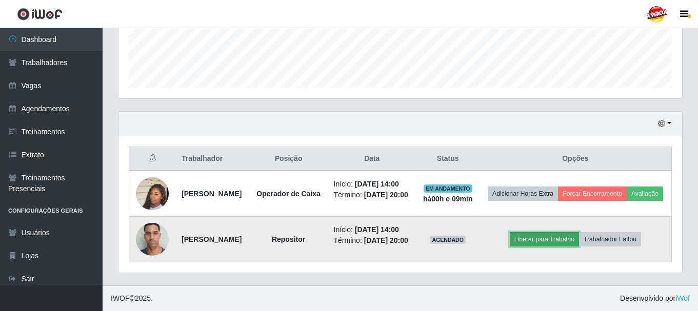
click at [568, 238] on button "Liberar para Trabalho" at bounding box center [544, 239] width 69 height 14
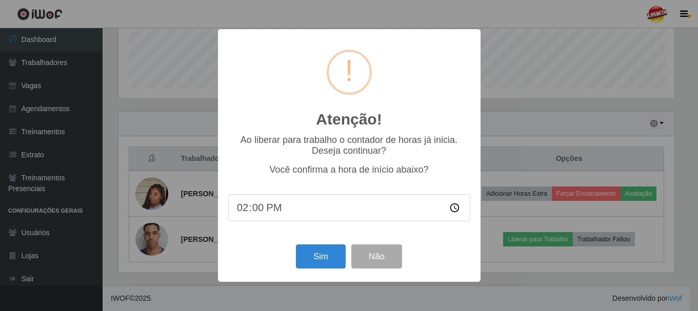
scroll to position [213, 558]
click at [668, 12] on div "Atenção! × Ao liberar para trabalho o contador de horas já inicia. Deseja conti…" at bounding box center [350, 155] width 700 height 311
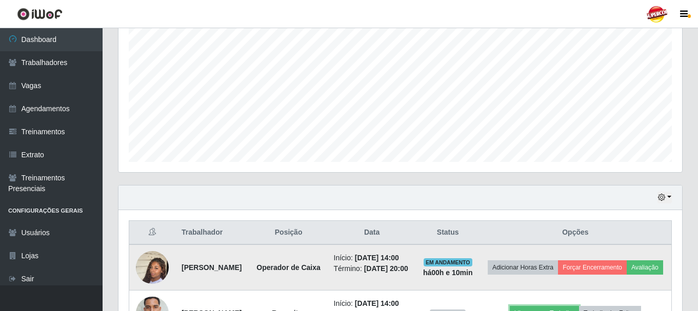
scroll to position [294, 0]
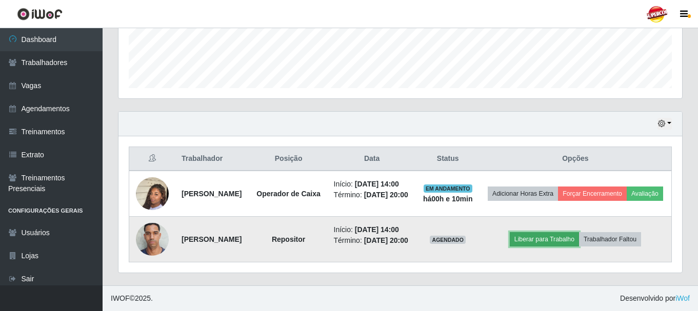
click at [545, 232] on button "Liberar para Trabalho" at bounding box center [544, 239] width 69 height 14
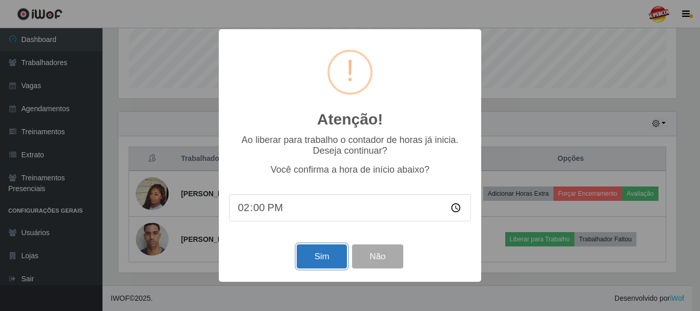
click at [327, 264] on button "Sim" at bounding box center [322, 257] width 50 height 24
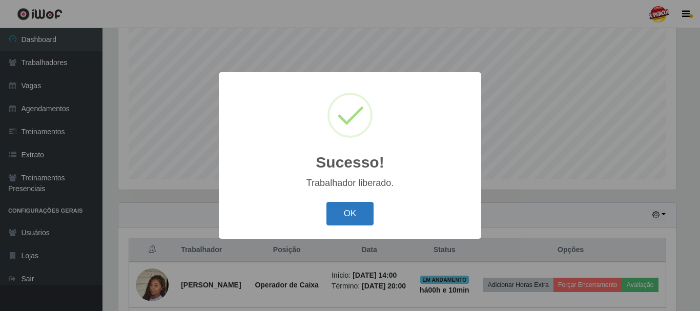
click at [349, 226] on button "OK" at bounding box center [351, 214] width 48 height 24
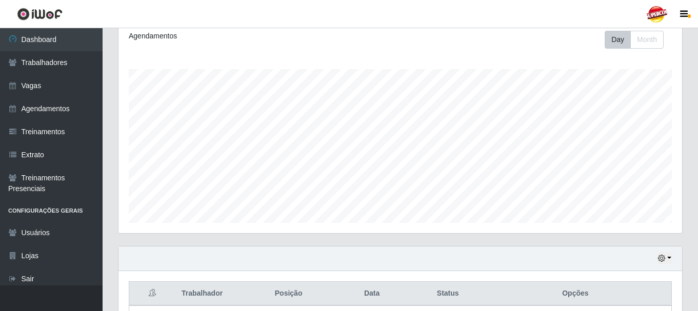
scroll to position [0, 0]
